Goal: Task Accomplishment & Management: Complete application form

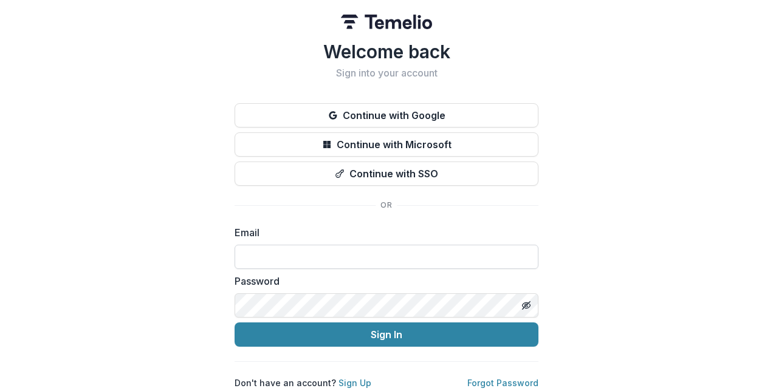
click at [305, 258] on input at bounding box center [387, 257] width 304 height 24
type input "**********"
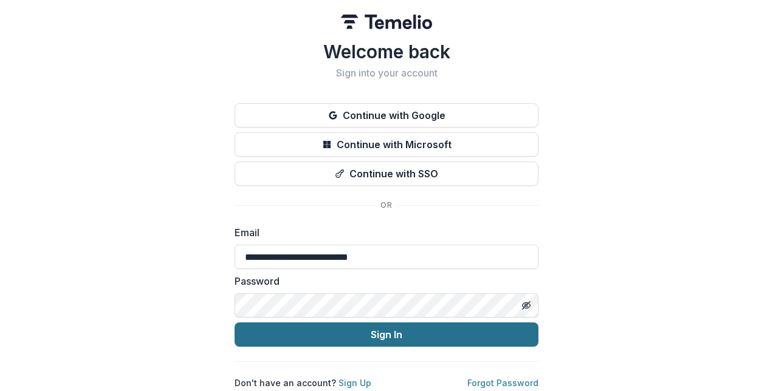
click at [372, 335] on button "Sign In" at bounding box center [387, 335] width 304 height 24
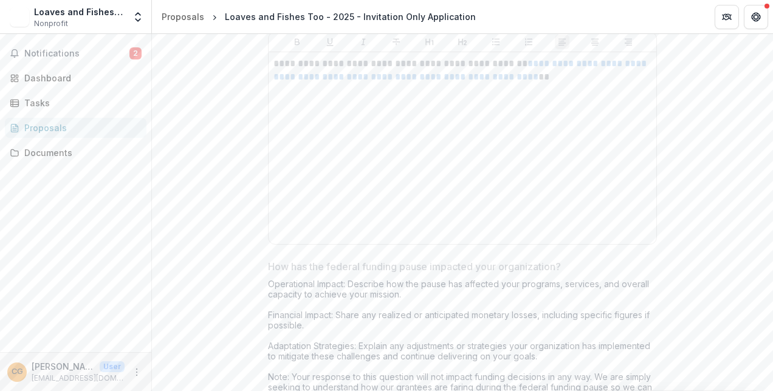
scroll to position [5178, 0]
click at [52, 49] on span "Notifications" at bounding box center [76, 54] width 105 height 10
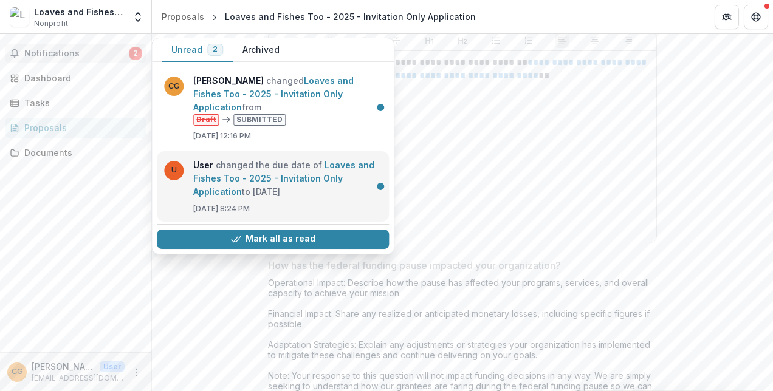
click at [313, 160] on link "Loaves and Fishes Too - 2025 - Invitation Only Application" at bounding box center [283, 178] width 181 height 37
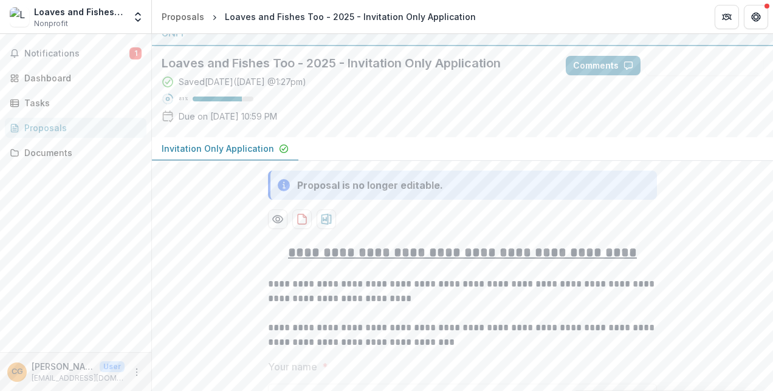
scroll to position [0, 0]
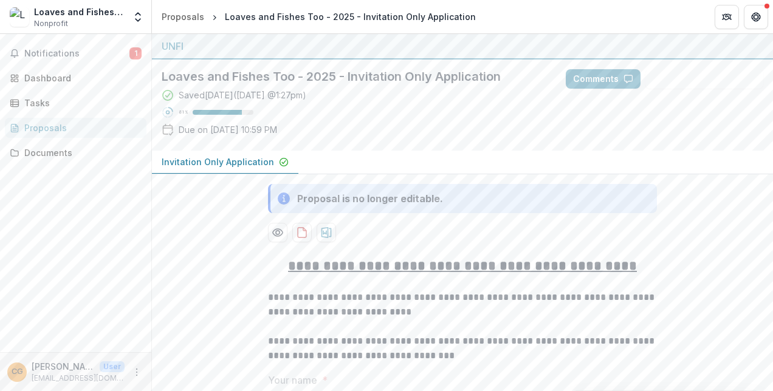
click at [256, 163] on p "Invitation Only Application" at bounding box center [218, 162] width 112 height 13
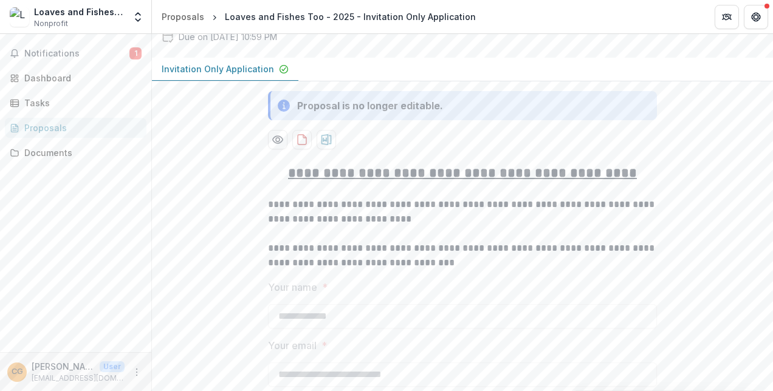
scroll to position [94, 0]
click at [37, 100] on div "Tasks" at bounding box center [80, 103] width 112 height 13
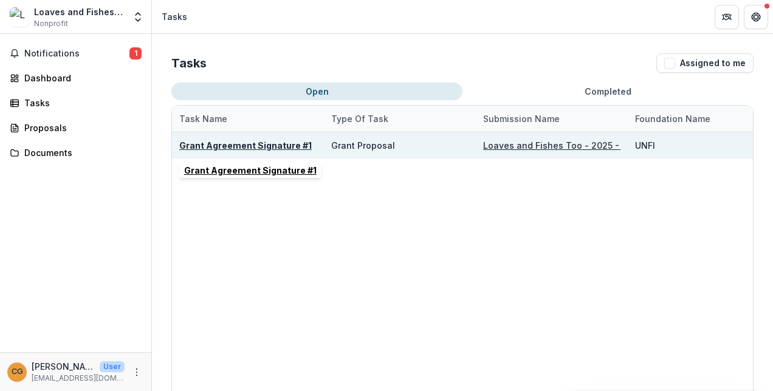
click at [277, 143] on u "Grant Agreement Signature #1" at bounding box center [245, 145] width 132 height 10
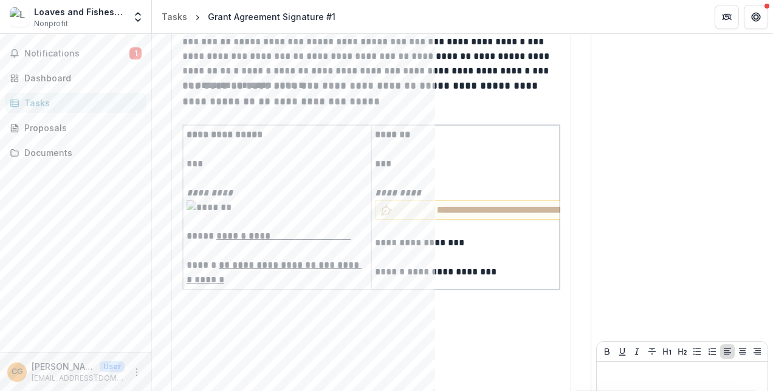
scroll to position [148, 0]
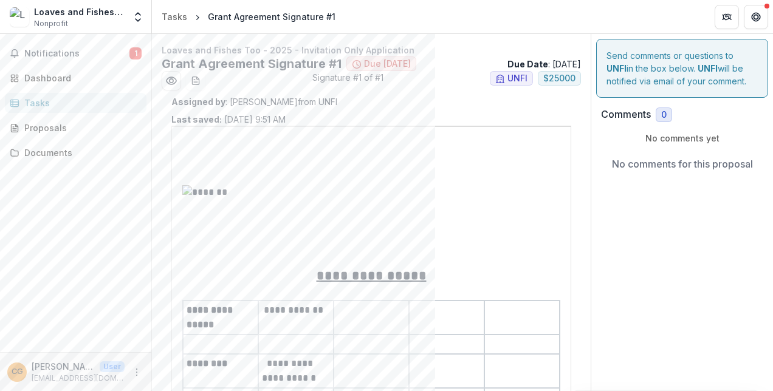
click at [66, 105] on div "Tasks" at bounding box center [80, 103] width 112 height 13
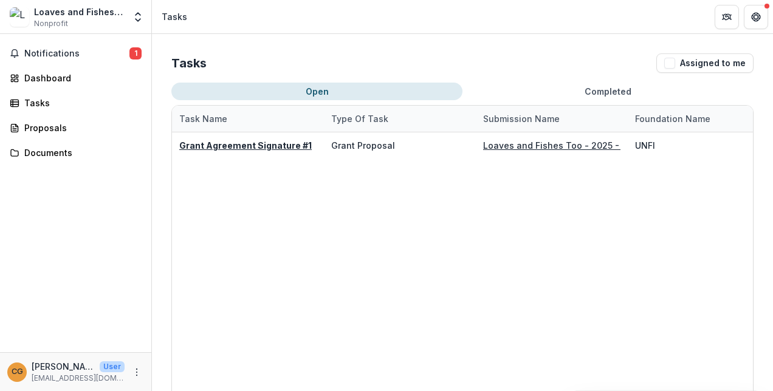
click at [314, 91] on button "Open" at bounding box center [316, 92] width 291 height 18
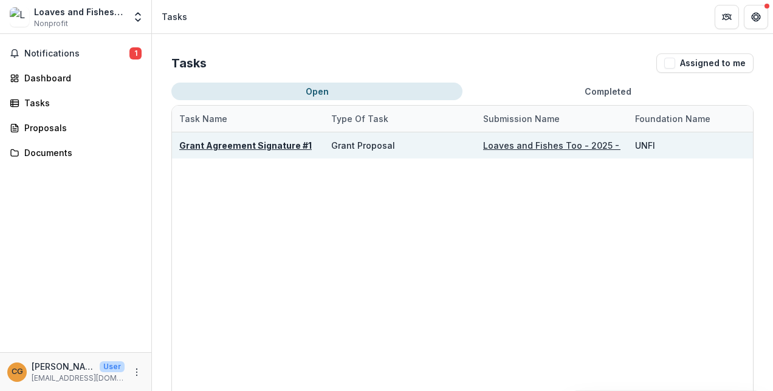
click at [248, 146] on u "Grant Agreement Signature #1" at bounding box center [245, 145] width 132 height 10
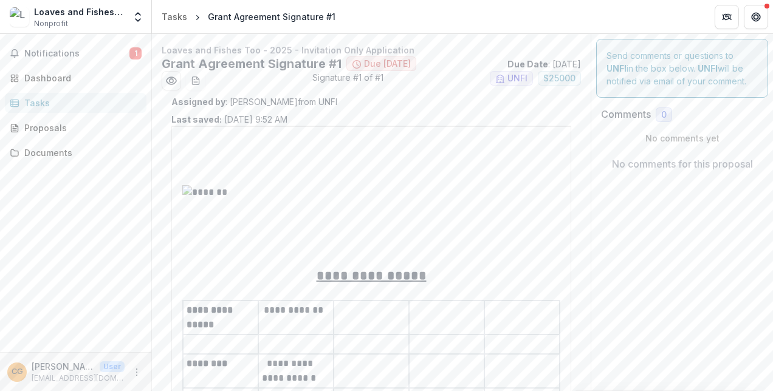
click at [391, 57] on span "Due [DATE]" at bounding box center [381, 64] width 70 height 15
click at [374, 63] on span "Due [DATE]" at bounding box center [387, 64] width 47 height 10
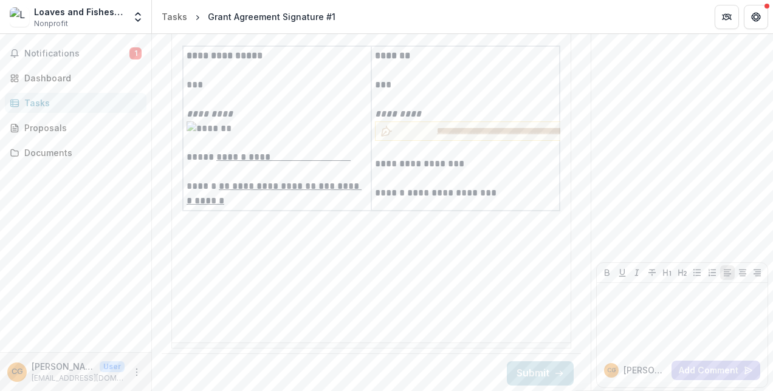
scroll to position [2659, 0]
click at [617, 314] on div at bounding box center [682, 316] width 161 height 61
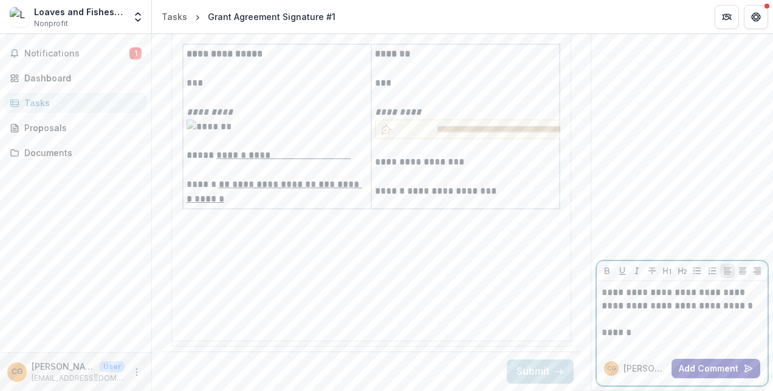
click at [716, 369] on button "Add Comment" at bounding box center [716, 368] width 89 height 19
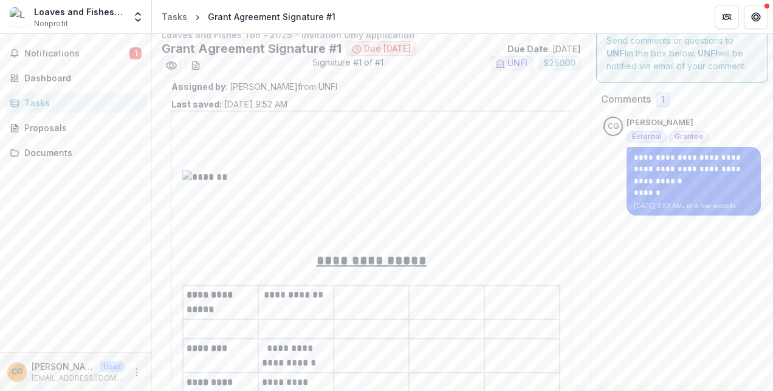
scroll to position [0, 0]
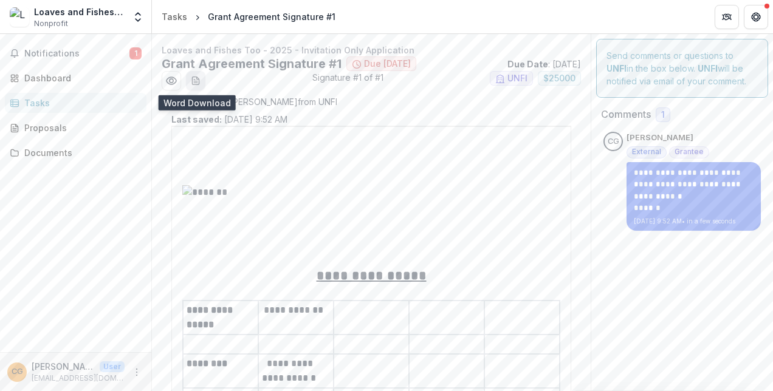
click at [196, 81] on icon "download-word-button" at bounding box center [196, 81] width 10 height 10
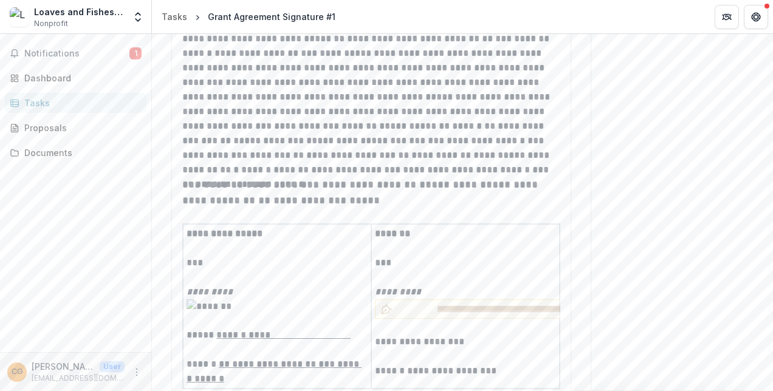
scroll to position [2659, 0]
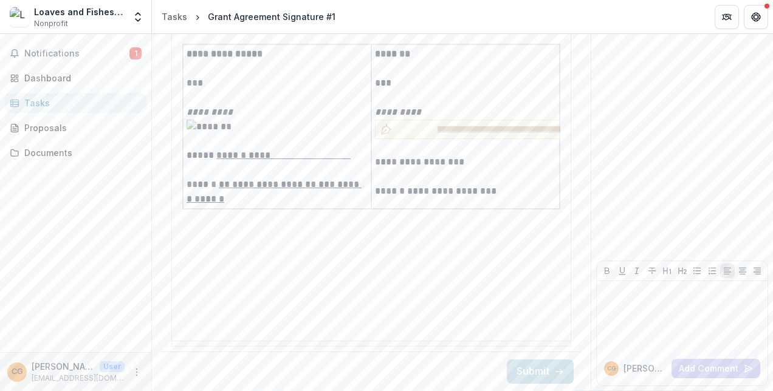
click at [83, 373] on p "[EMAIL_ADDRESS][DOMAIN_NAME]" at bounding box center [78, 378] width 93 height 11
click at [135, 379] on div "CG [PERSON_NAME] User [EMAIL_ADDRESS][DOMAIN_NAME]" at bounding box center [75, 372] width 137 height 24
click at [135, 373] on icon "More" at bounding box center [137, 373] width 10 height 10
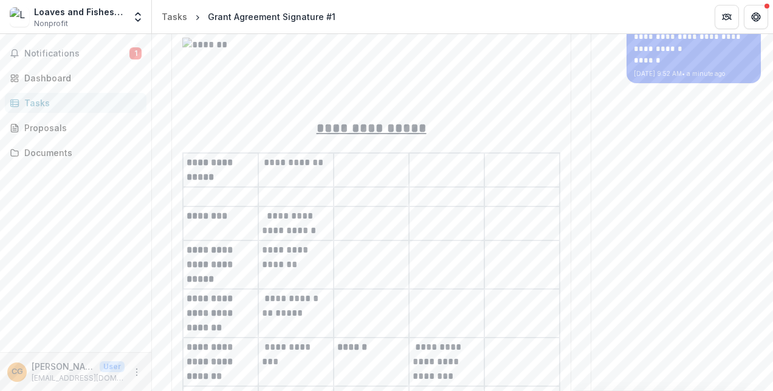
scroll to position [0, 0]
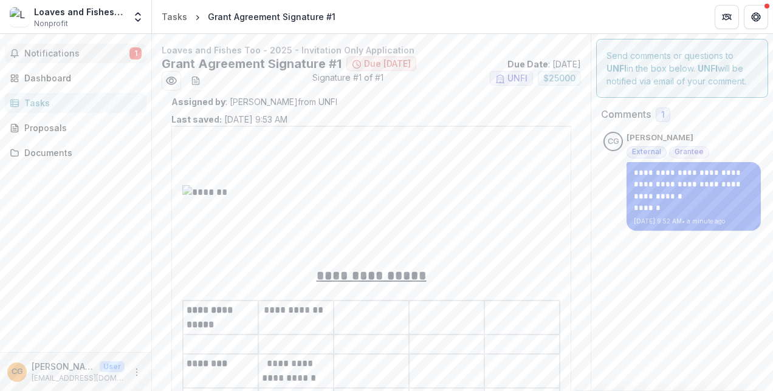
click at [55, 61] on button "Notifications 1" at bounding box center [76, 53] width 142 height 19
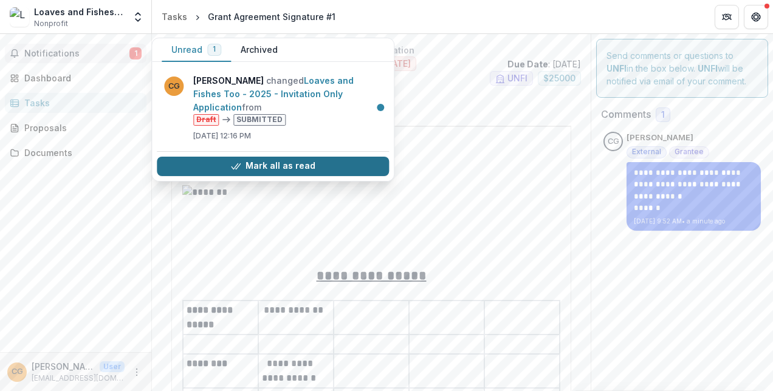
click at [284, 157] on button "Mark all as read" at bounding box center [273, 166] width 232 height 19
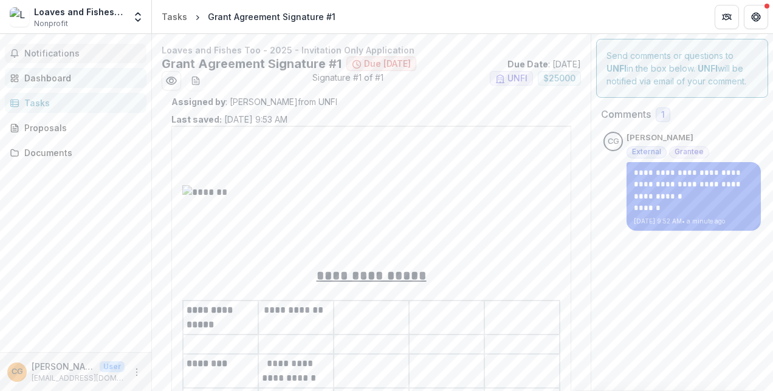
click at [56, 75] on div "Dashboard" at bounding box center [80, 78] width 112 height 13
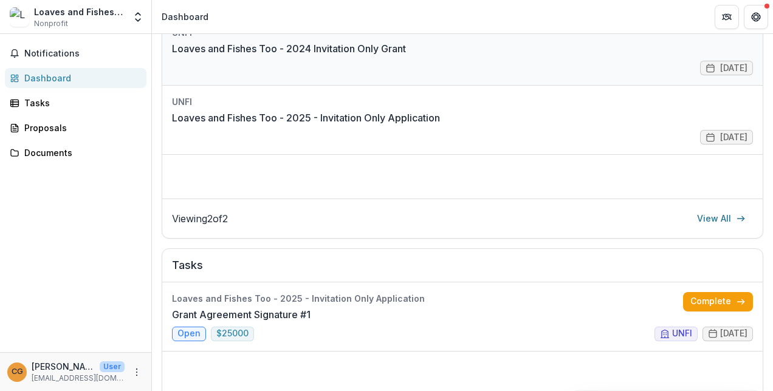
scroll to position [266, 0]
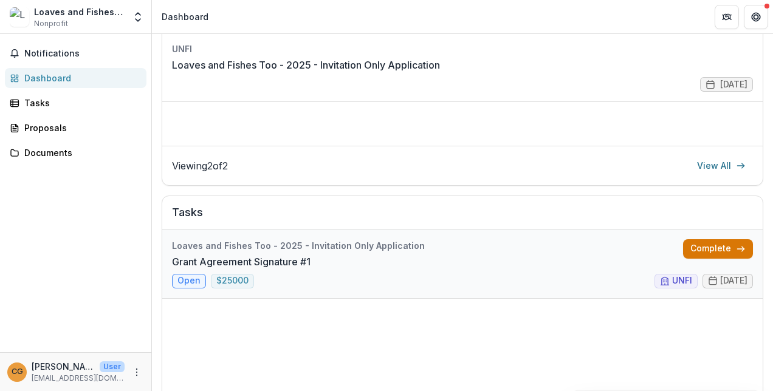
click at [700, 250] on link "Complete" at bounding box center [718, 248] width 70 height 19
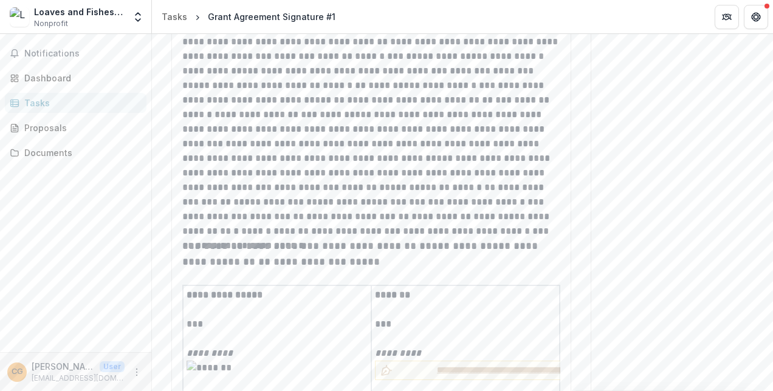
scroll to position [2659, 0]
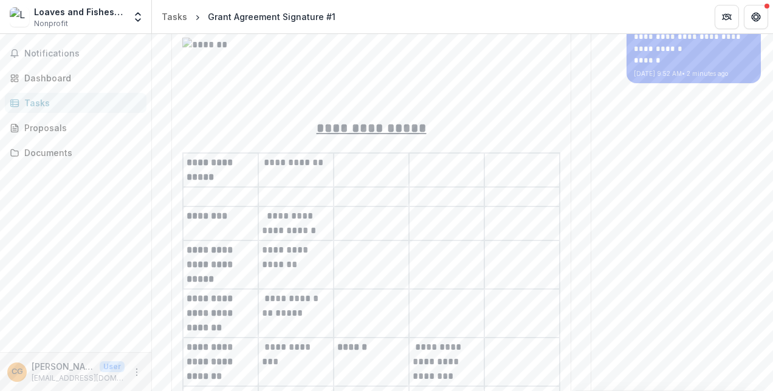
click at [424, 187] on td at bounding box center [446, 170] width 75 height 34
click at [433, 167] on p at bounding box center [447, 163] width 68 height 15
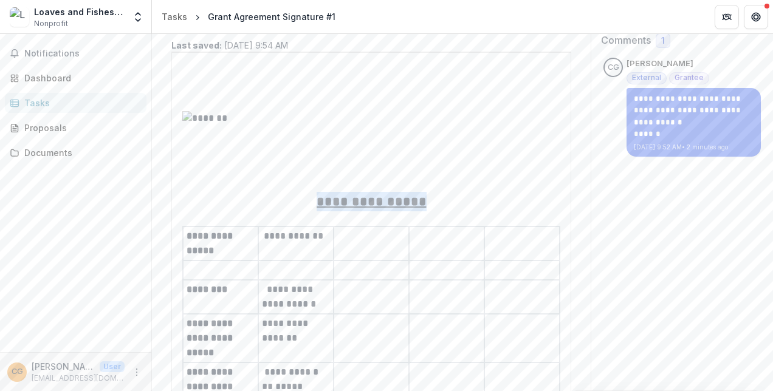
scroll to position [0, 0]
